Goal: Book appointment/travel/reservation

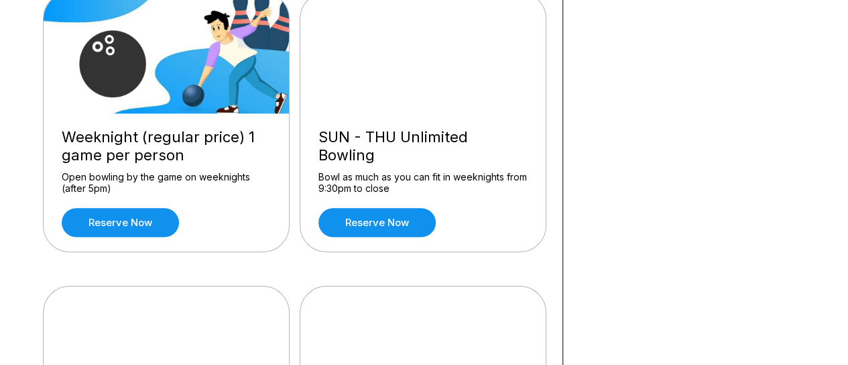
scroll to position [741, 0]
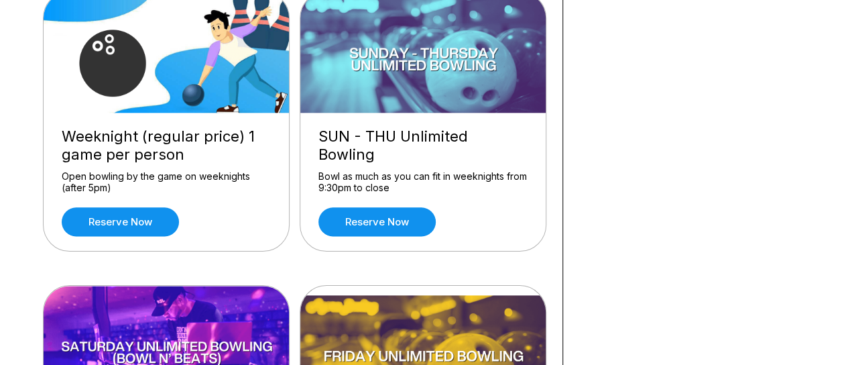
click at [121, 220] on link "Reserve now" at bounding box center [120, 221] width 117 height 29
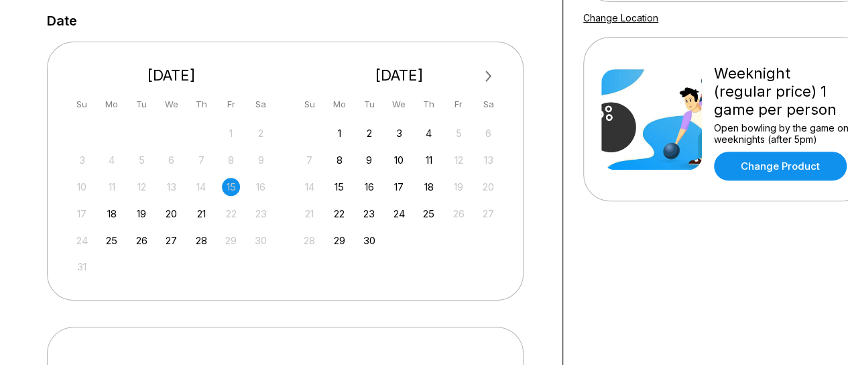
scroll to position [267, 0]
click at [167, 239] on div "27" at bounding box center [171, 240] width 18 height 18
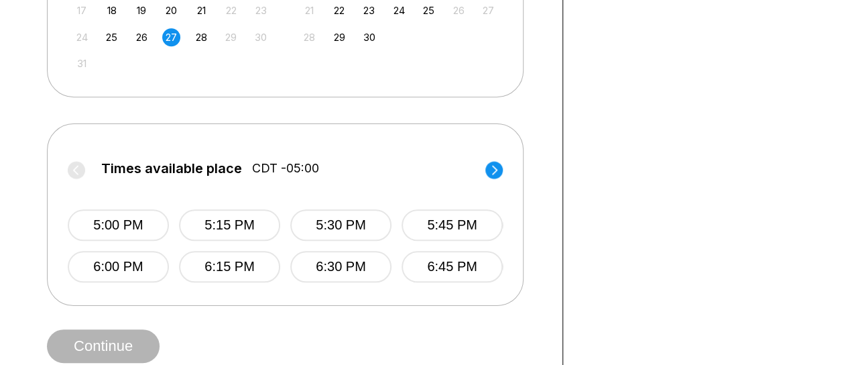
scroll to position [470, 0]
click at [154, 221] on button "5:00 PM" at bounding box center [118, 225] width 101 height 32
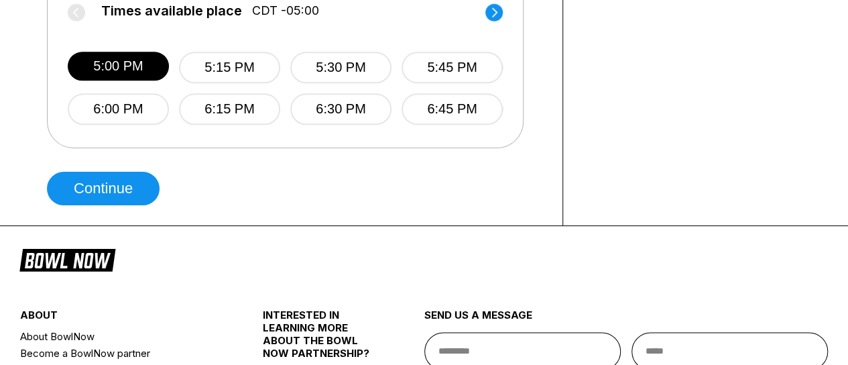
scroll to position [0, 0]
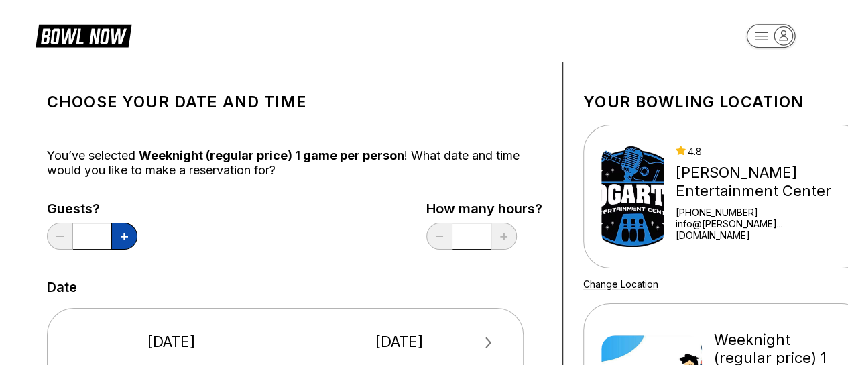
click at [121, 229] on button at bounding box center [124, 236] width 26 height 27
click at [280, 239] on div "Guests? * How many hours? *" at bounding box center [295, 228] width 496 height 55
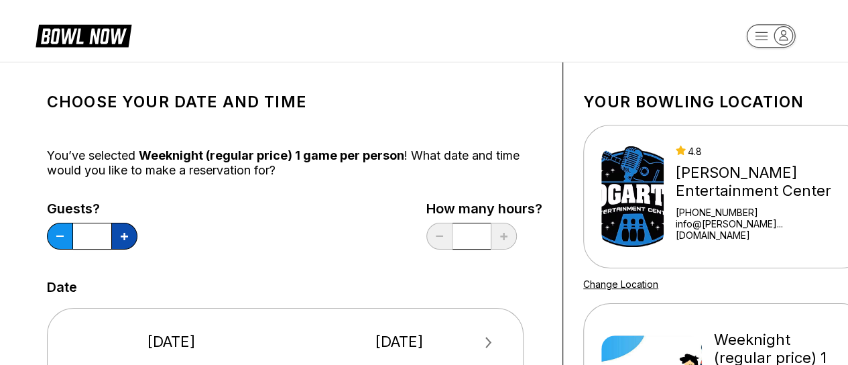
click at [124, 239] on icon at bounding box center [124, 236] width 7 height 7
type input "*"
click at [200, 243] on div "Guests? * How many hours? *" at bounding box center [295, 228] width 496 height 55
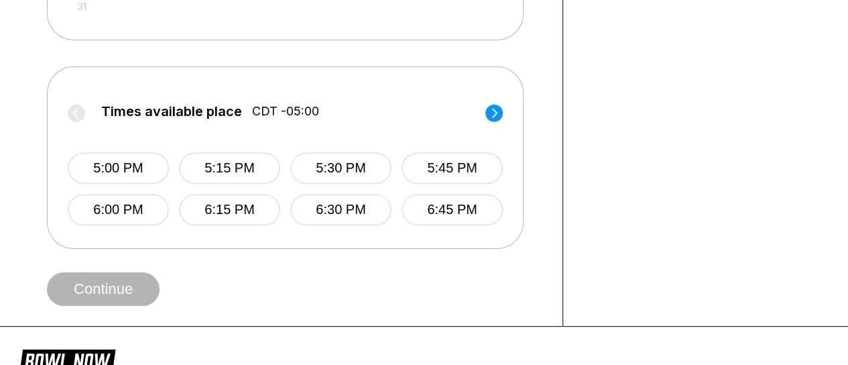
scroll to position [527, 0]
click at [154, 174] on button "5:00 PM" at bounding box center [118, 168] width 101 height 32
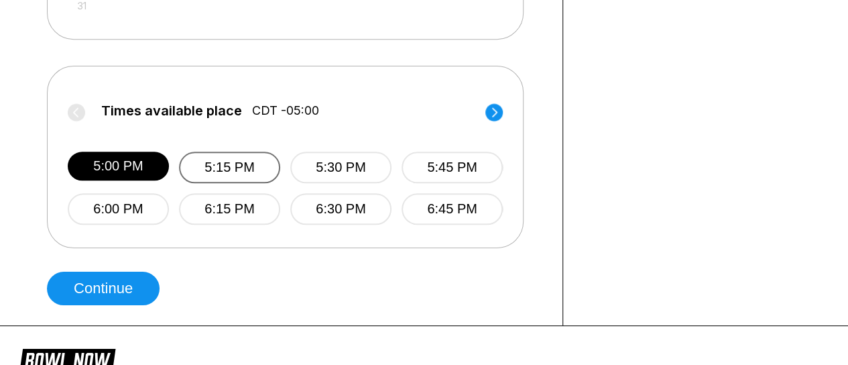
click at [264, 158] on button "5:15 PM" at bounding box center [229, 168] width 101 height 32
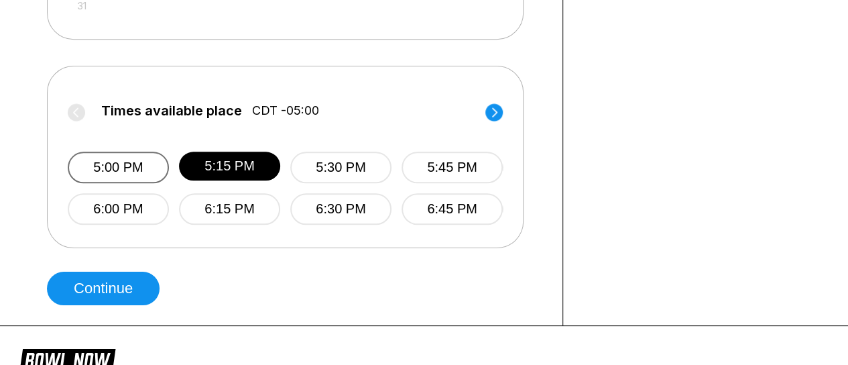
click at [138, 165] on button "5:00 PM" at bounding box center [118, 168] width 101 height 32
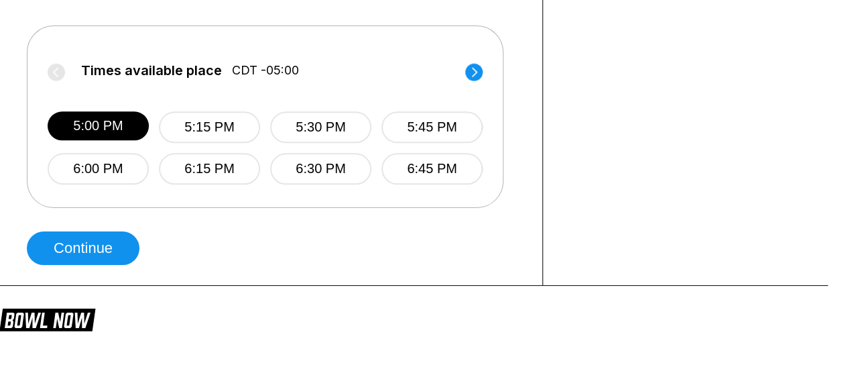
scroll to position [567, 20]
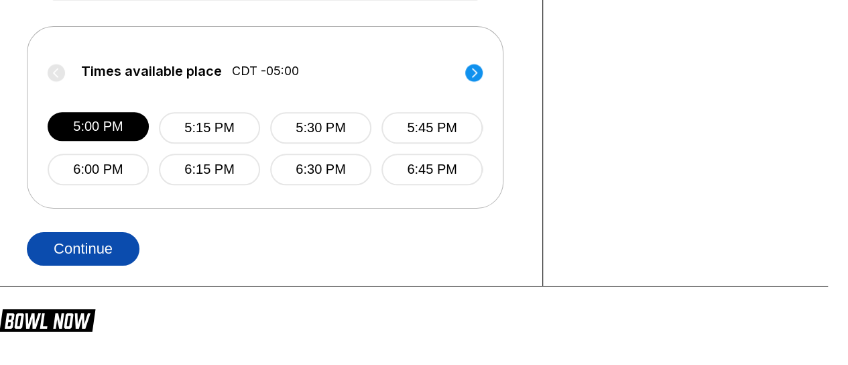
click at [102, 257] on button "Continue" at bounding box center [83, 249] width 113 height 34
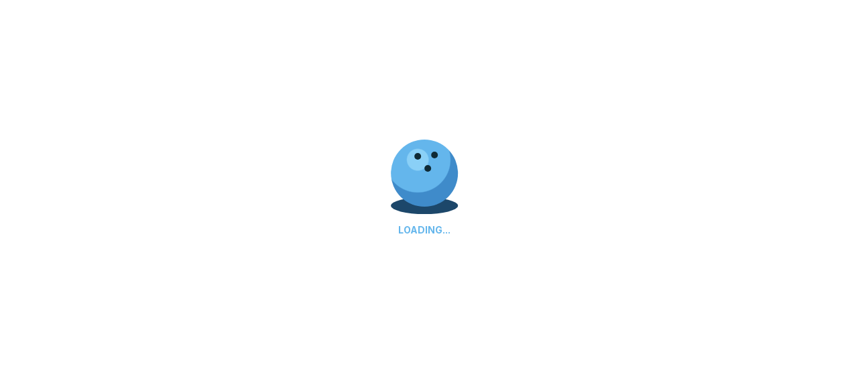
select select "**"
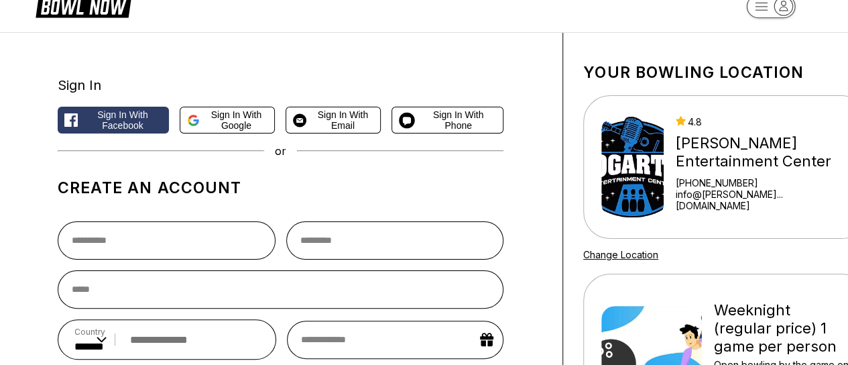
scroll to position [0, 0]
